Goal: Task Accomplishment & Management: Manage account settings

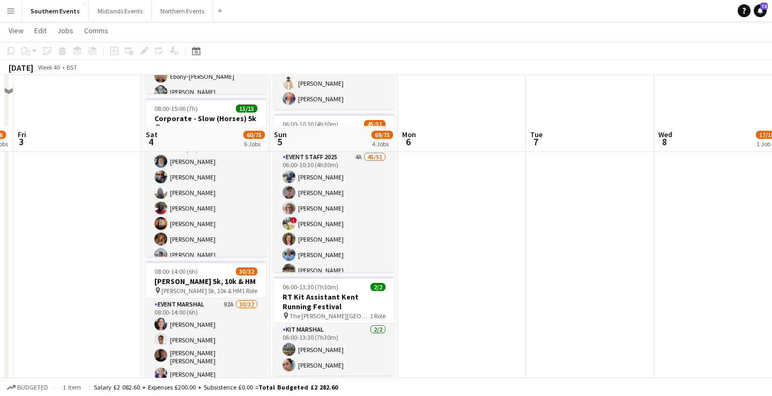
scroll to position [332, 0]
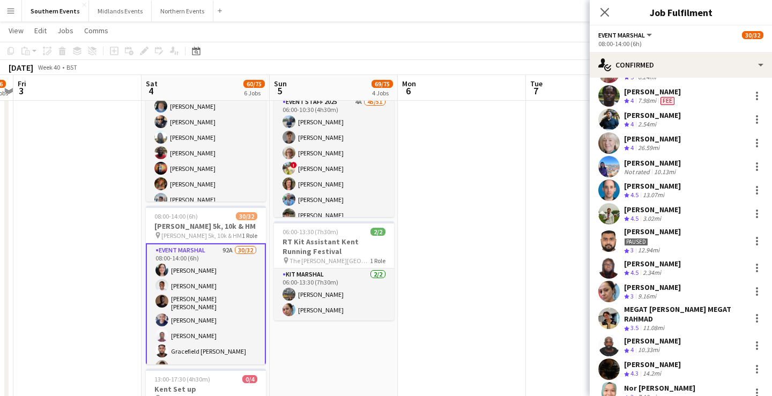
scroll to position [216, 0]
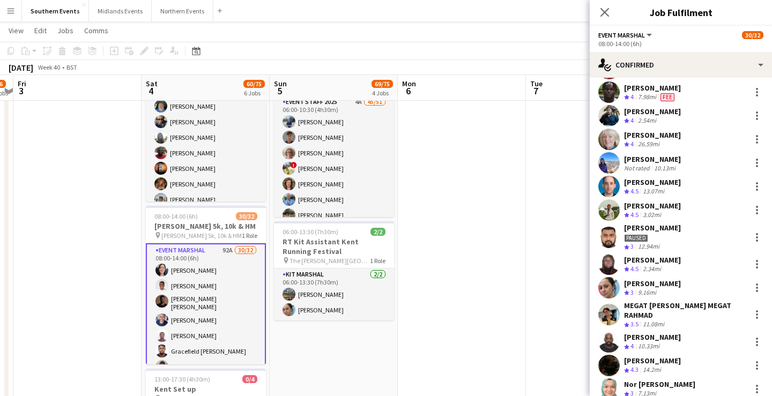
click at [676, 262] on div "[PERSON_NAME] Crew rating 4.5 2.34mi" at bounding box center [681, 264] width 182 height 21
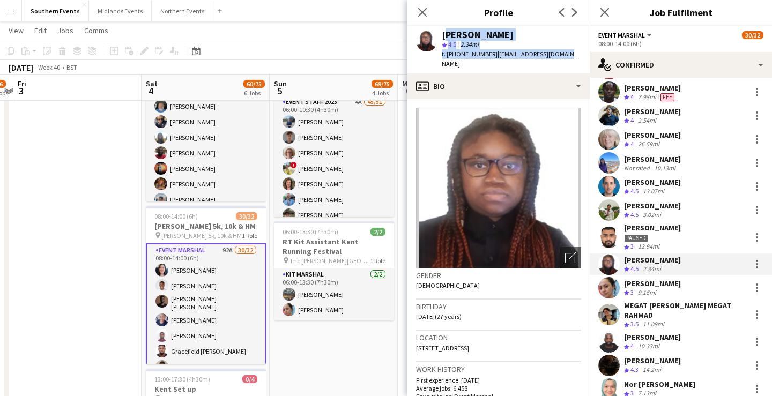
drag, startPoint x: 442, startPoint y: 33, endPoint x: 567, endPoint y: 50, distance: 126.6
click at [567, 50] on div "[PERSON_NAME] star 4.5 2.34mi t. [PHONE_NUMBER] | [EMAIL_ADDRESS][DOMAIN_NAME]" at bounding box center [498, 50] width 182 height 48
copy div "[PERSON_NAME] star 4.5 2.34mi t. [PHONE_NUMBER] | [EMAIL_ADDRESS][DOMAIN_NAME]"
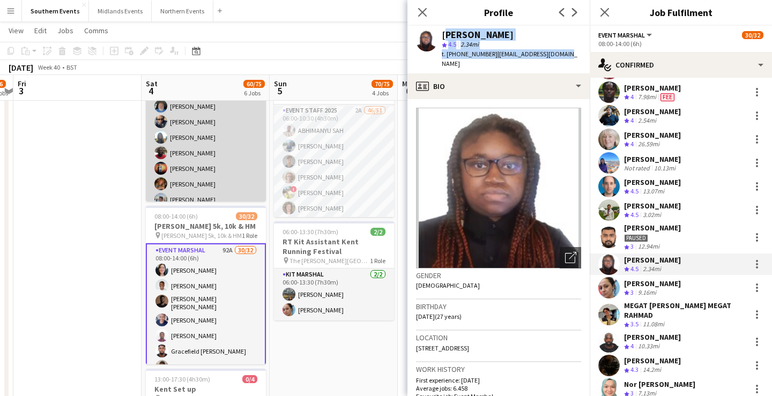
click at [232, 155] on app-card-role "Event Marshal 15/15 08:00-15:00 (7h) [PERSON_NAME] [PERSON_NAME] [PERSON_NAME] …" at bounding box center [206, 207] width 120 height 254
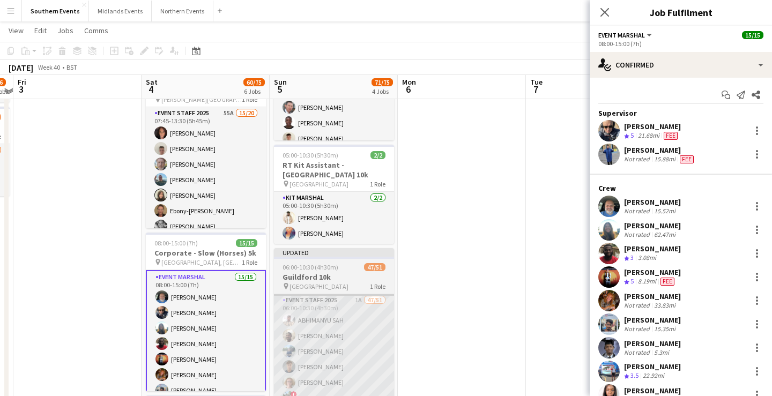
scroll to position [141, 0]
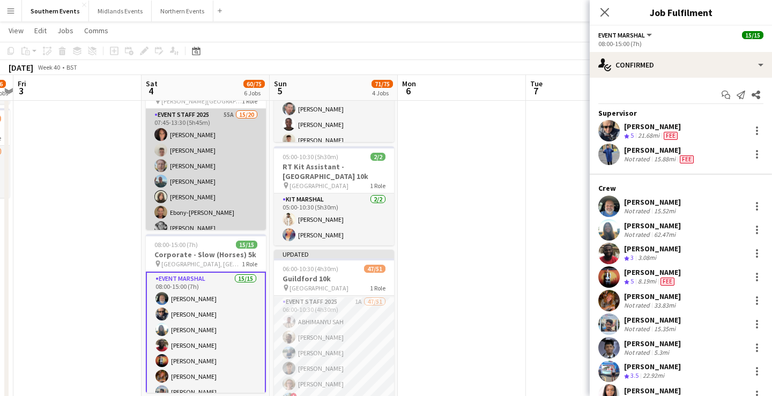
click at [207, 178] on app-card-role "Event Staff 2025 55A 15/20 07:45-13:30 (5h45m) [PERSON_NAME] [PERSON_NAME] [PER…" at bounding box center [206, 275] width 120 height 332
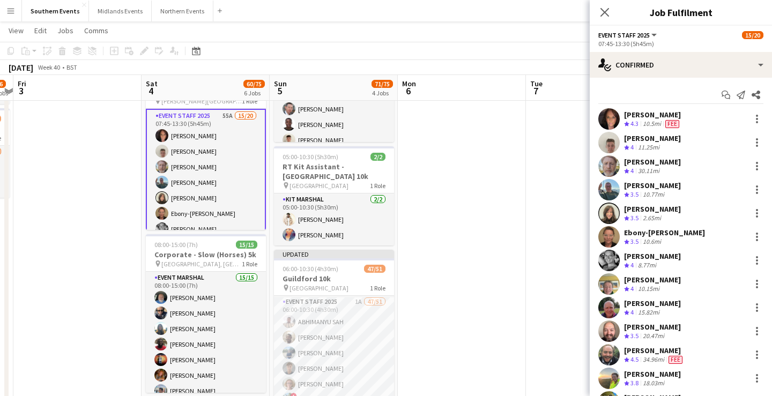
click at [675, 192] on div "Crew rating 3.5 10.77mi" at bounding box center [652, 194] width 57 height 9
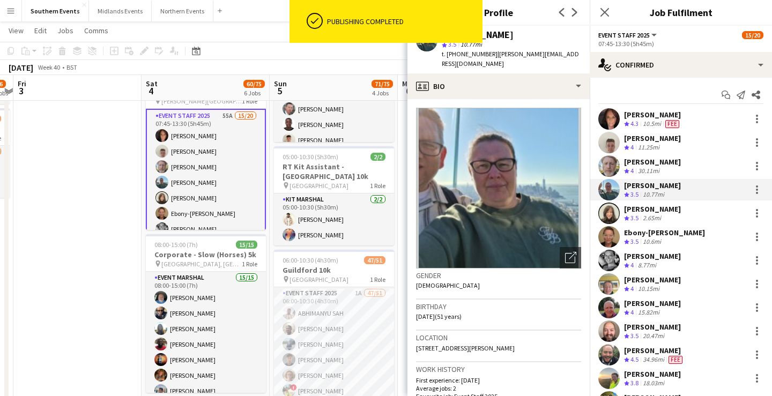
click at [700, 143] on div "[PERSON_NAME] Crew rating 4 11.25mi" at bounding box center [681, 142] width 182 height 21
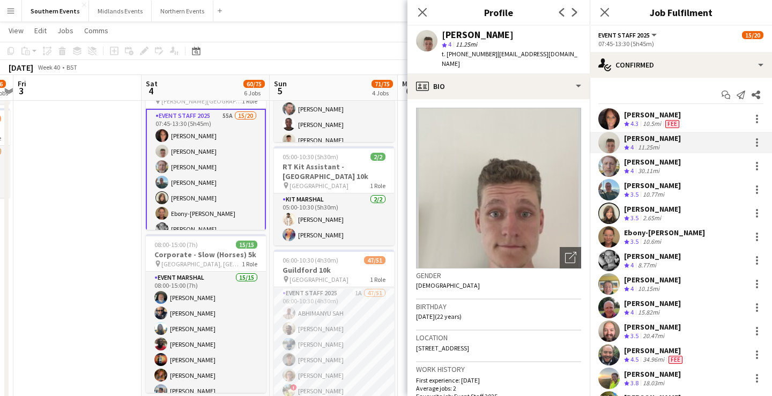
click at [683, 252] on div "[PERSON_NAME] Crew rating 4 8.77mi" at bounding box center [681, 260] width 182 height 21
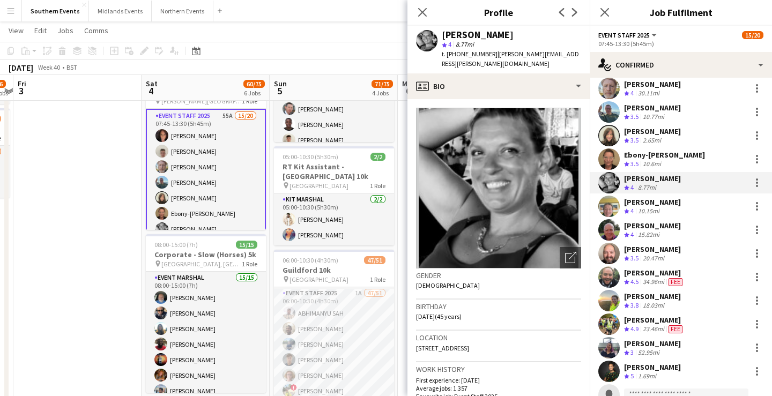
scroll to position [91, 0]
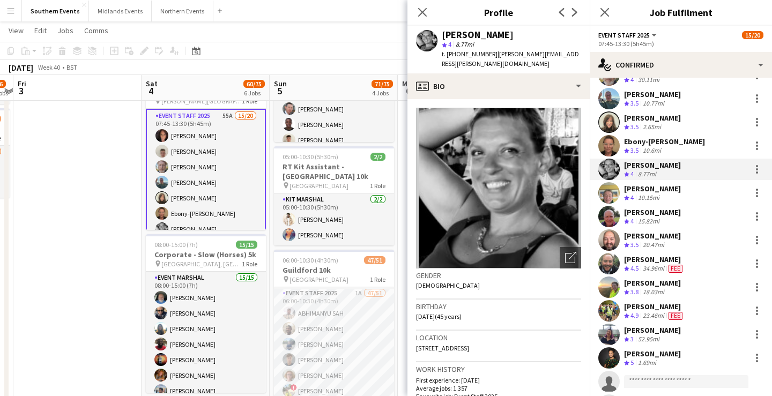
click at [669, 336] on div "Crew rating 3 52.95mi" at bounding box center [652, 339] width 57 height 9
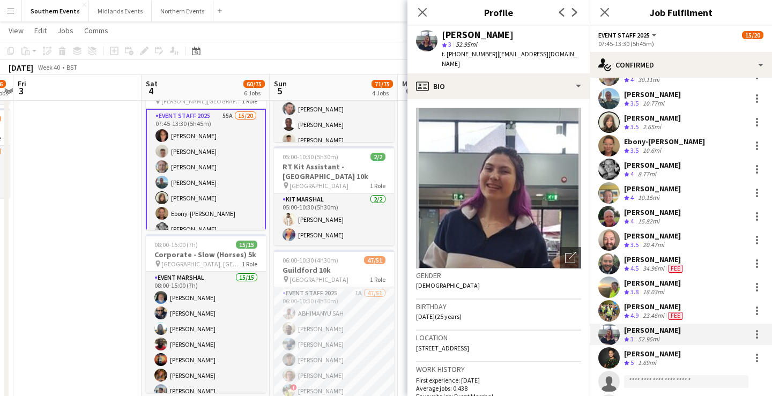
click at [669, 353] on div "[PERSON_NAME]" at bounding box center [652, 354] width 57 height 10
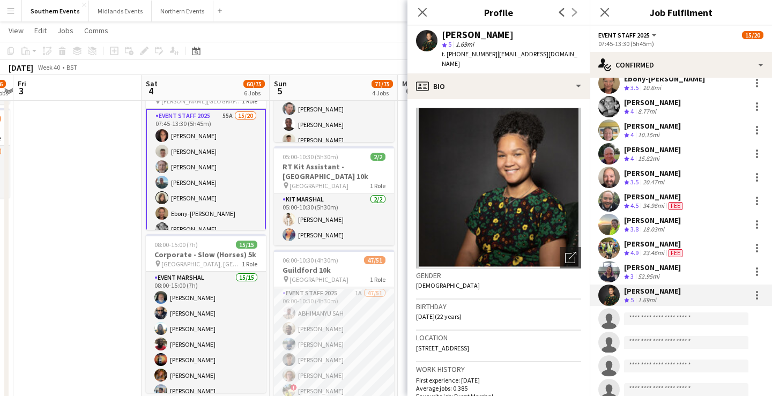
scroll to position [167, 0]
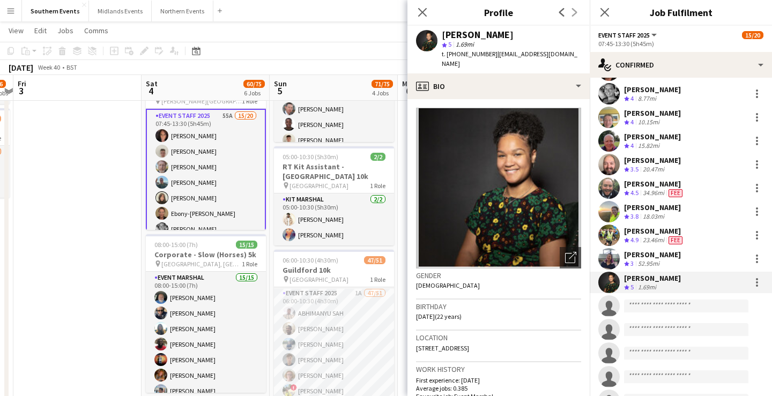
click at [671, 259] on div "[PERSON_NAME] Crew rating 3 52.95mi" at bounding box center [681, 258] width 182 height 21
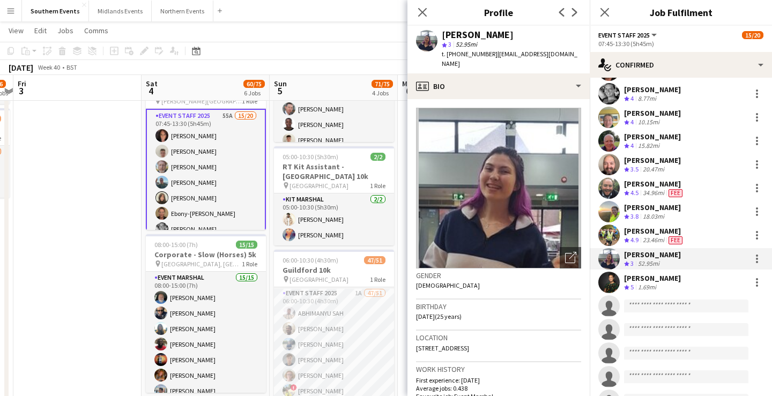
click at [680, 213] on div "[PERSON_NAME] Crew rating 3.8 18.03mi" at bounding box center [681, 211] width 182 height 21
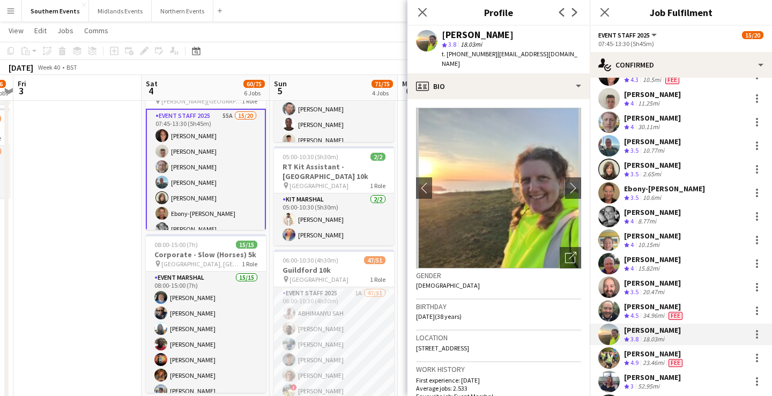
scroll to position [40, 0]
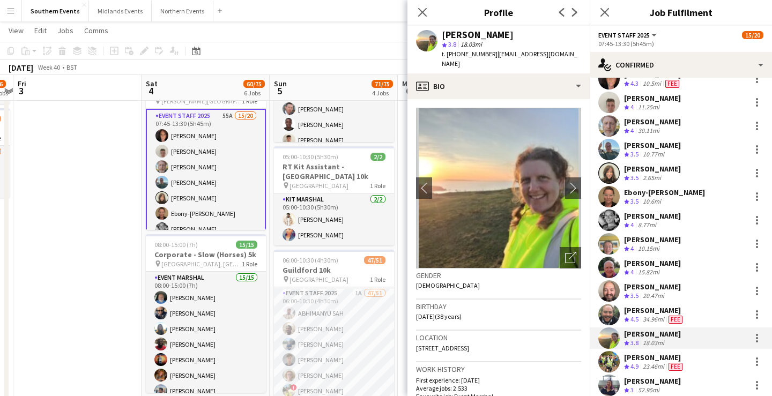
click at [669, 153] on div "Crew rating 3.5 10.77mi" at bounding box center [652, 154] width 57 height 9
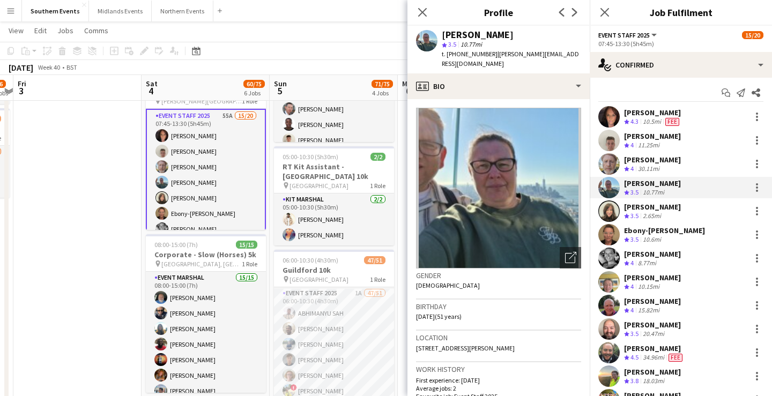
scroll to position [0, 0]
